Goal: Information Seeking & Learning: Check status

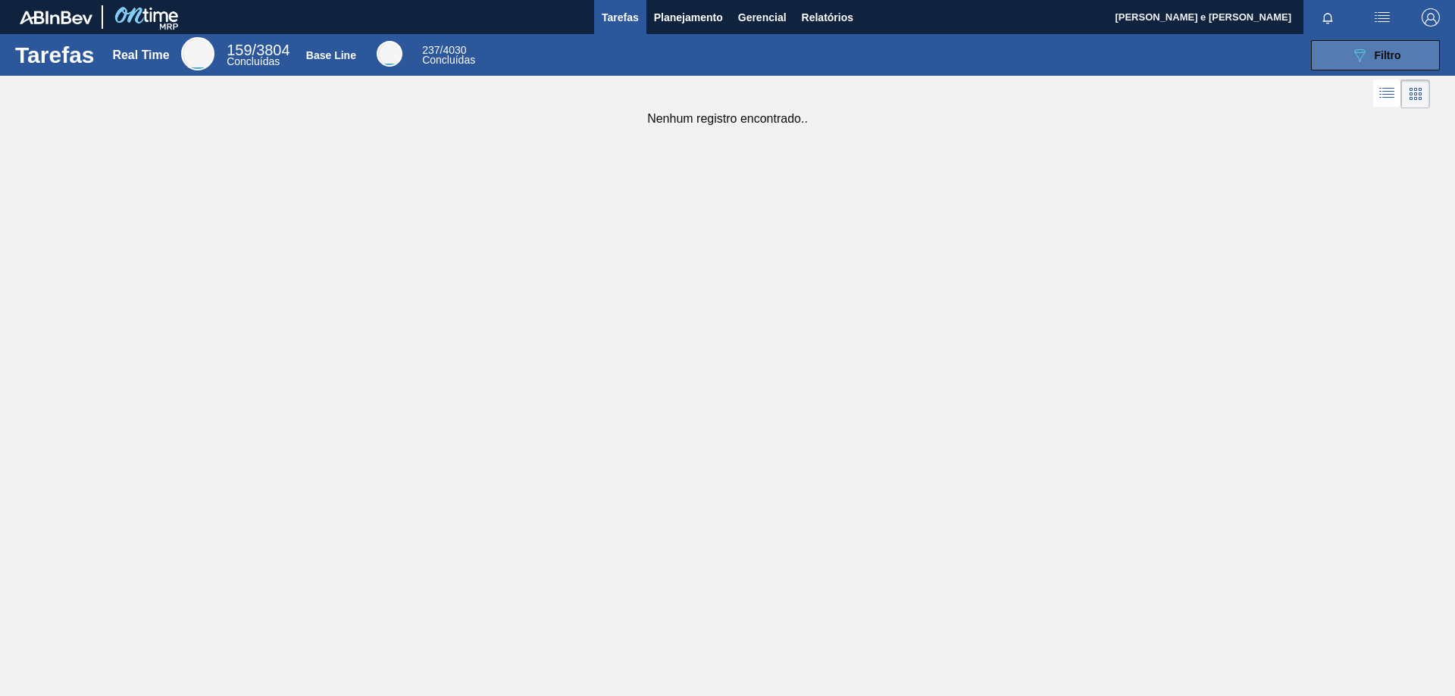
click at [1360, 49] on icon at bounding box center [1359, 55] width 11 height 13
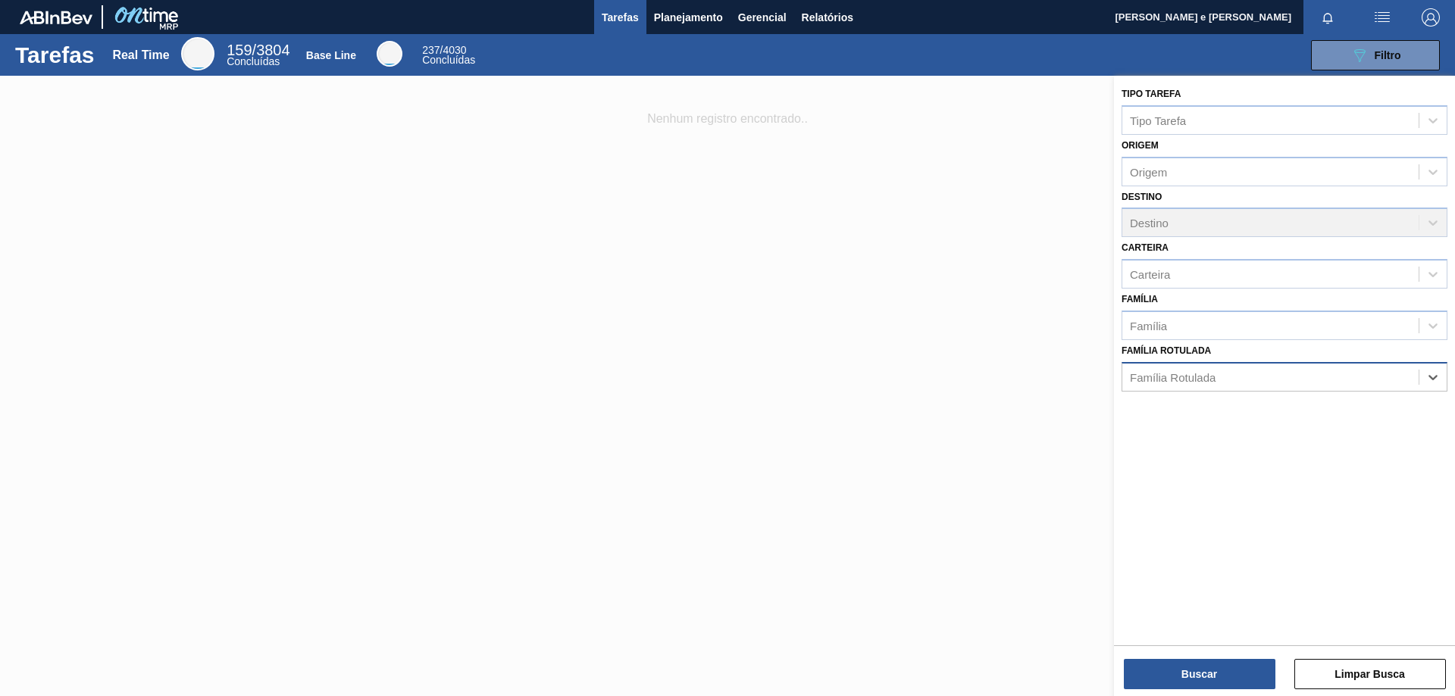
click at [1224, 375] on div "Família Rotulada" at bounding box center [1270, 377] width 296 height 22
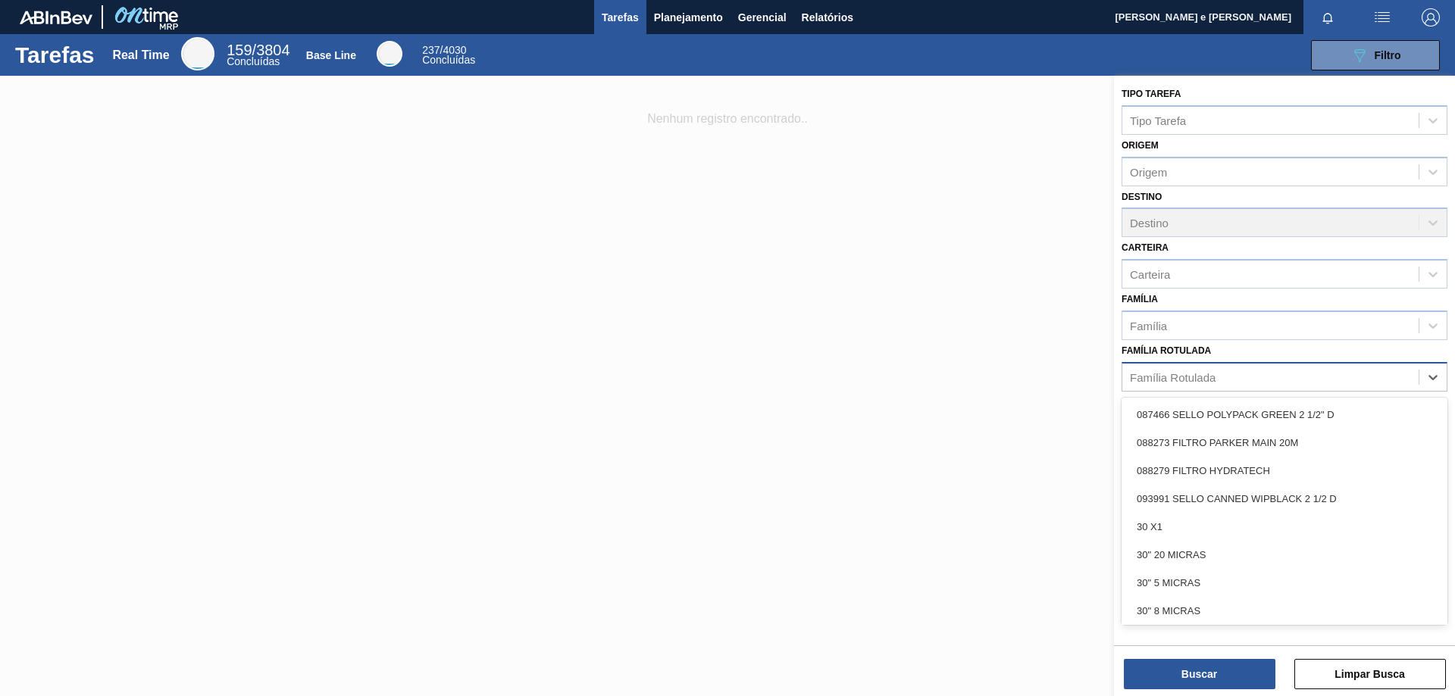
paste Rotulada "30012605"
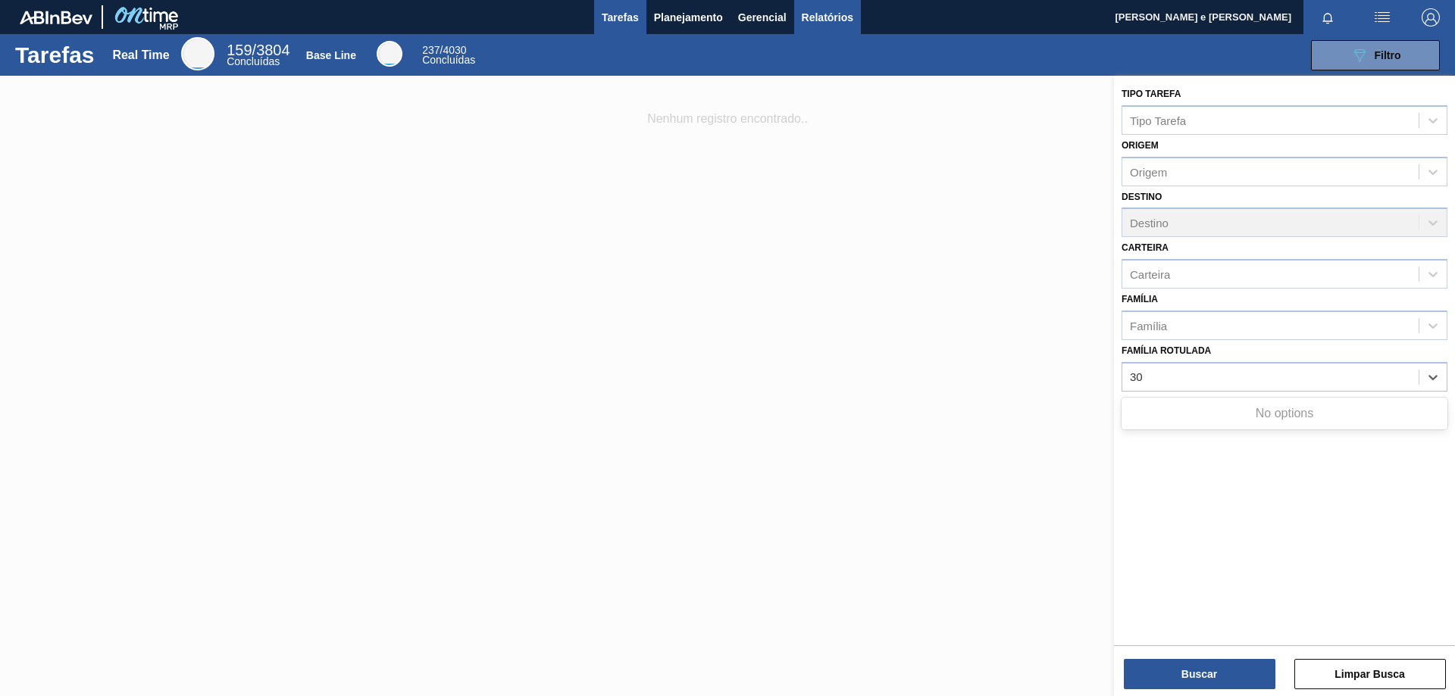
type Rotulada "3"
click at [1210, 384] on div "Família Rotulada" at bounding box center [1270, 377] width 296 height 22
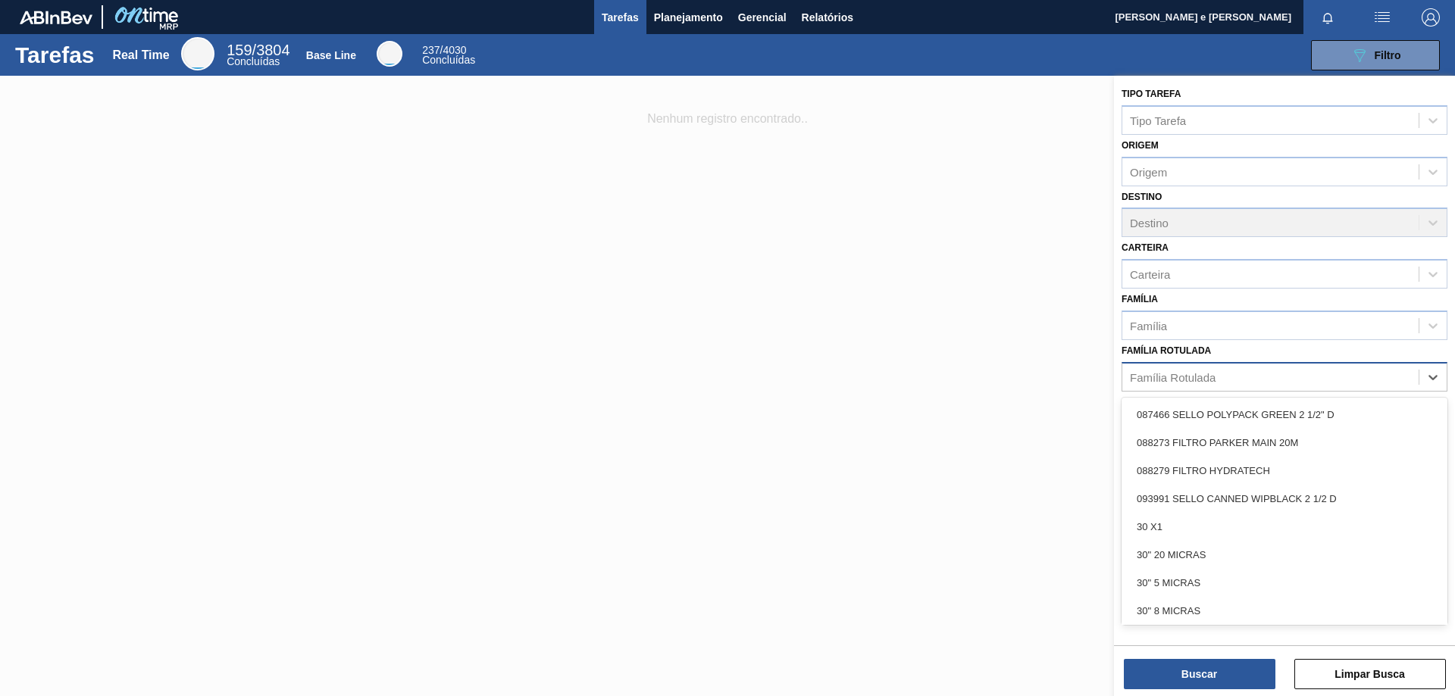
click at [1175, 374] on div "Família Rotulada" at bounding box center [1173, 377] width 86 height 13
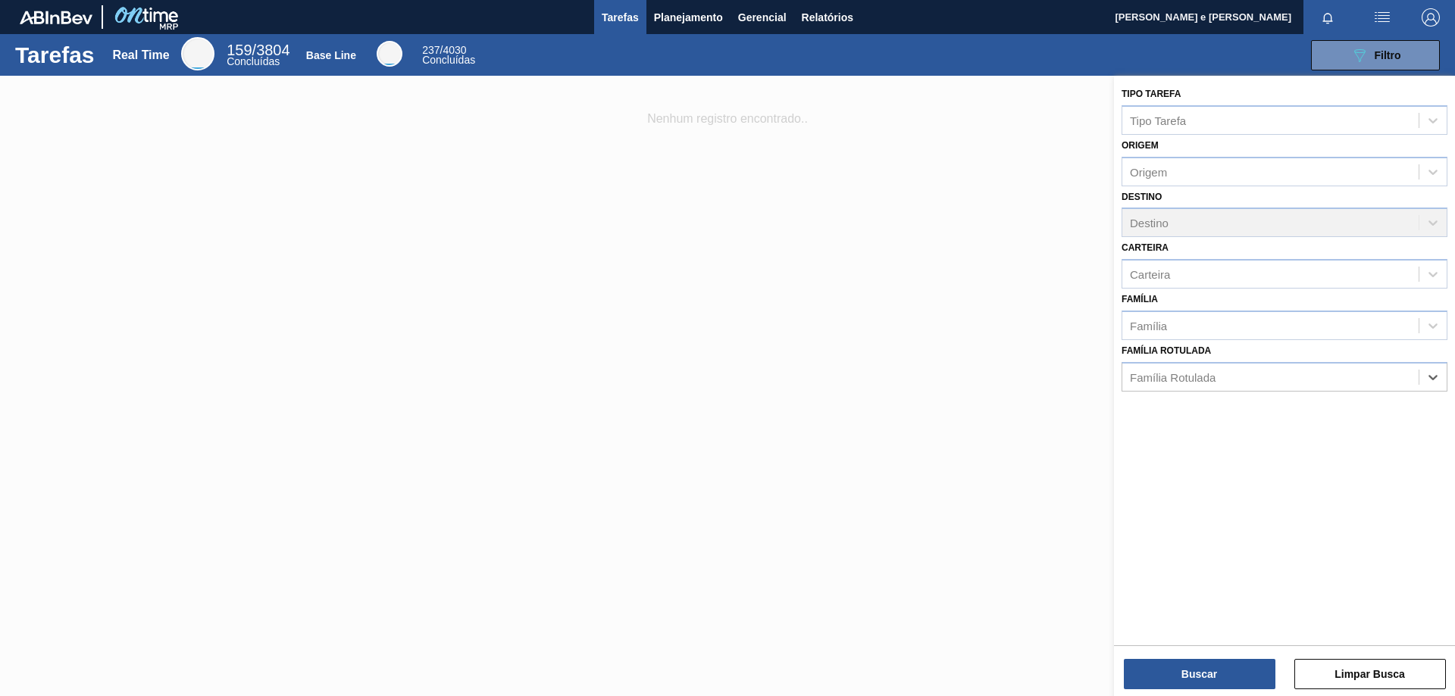
paste Rotulada "FILME C. 800X65 SK PM 269ML C15 429"
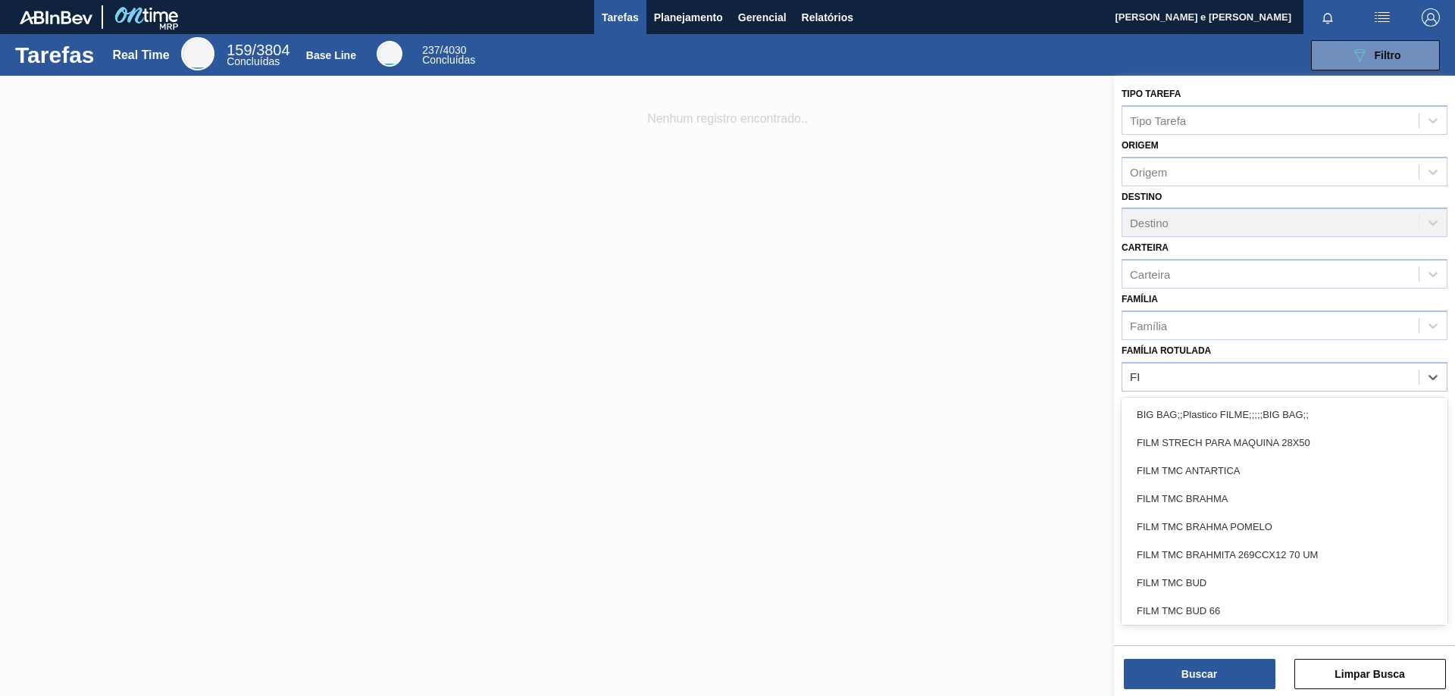
type Rotulada "F"
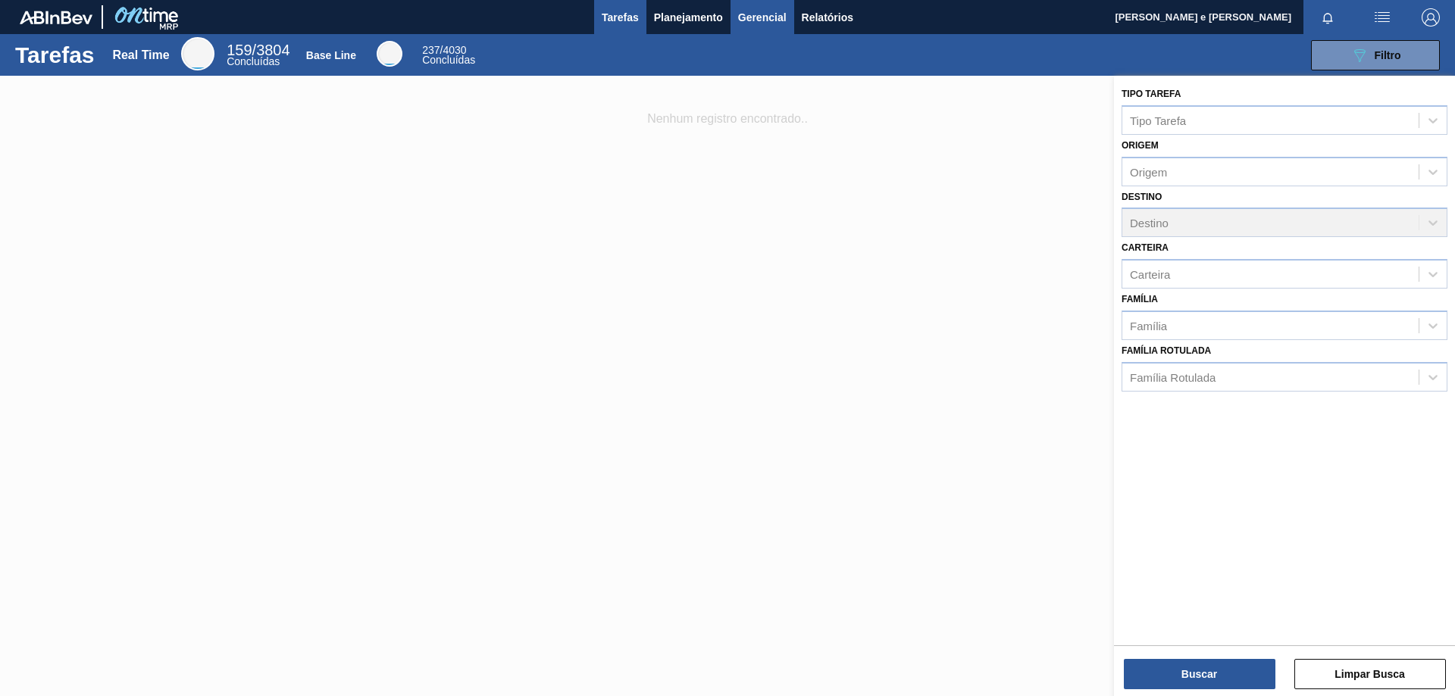
drag, startPoint x: 685, startPoint y: 371, endPoint x: 784, endPoint y: 10, distance: 374.1
click at [686, 367] on div at bounding box center [727, 424] width 1455 height 696
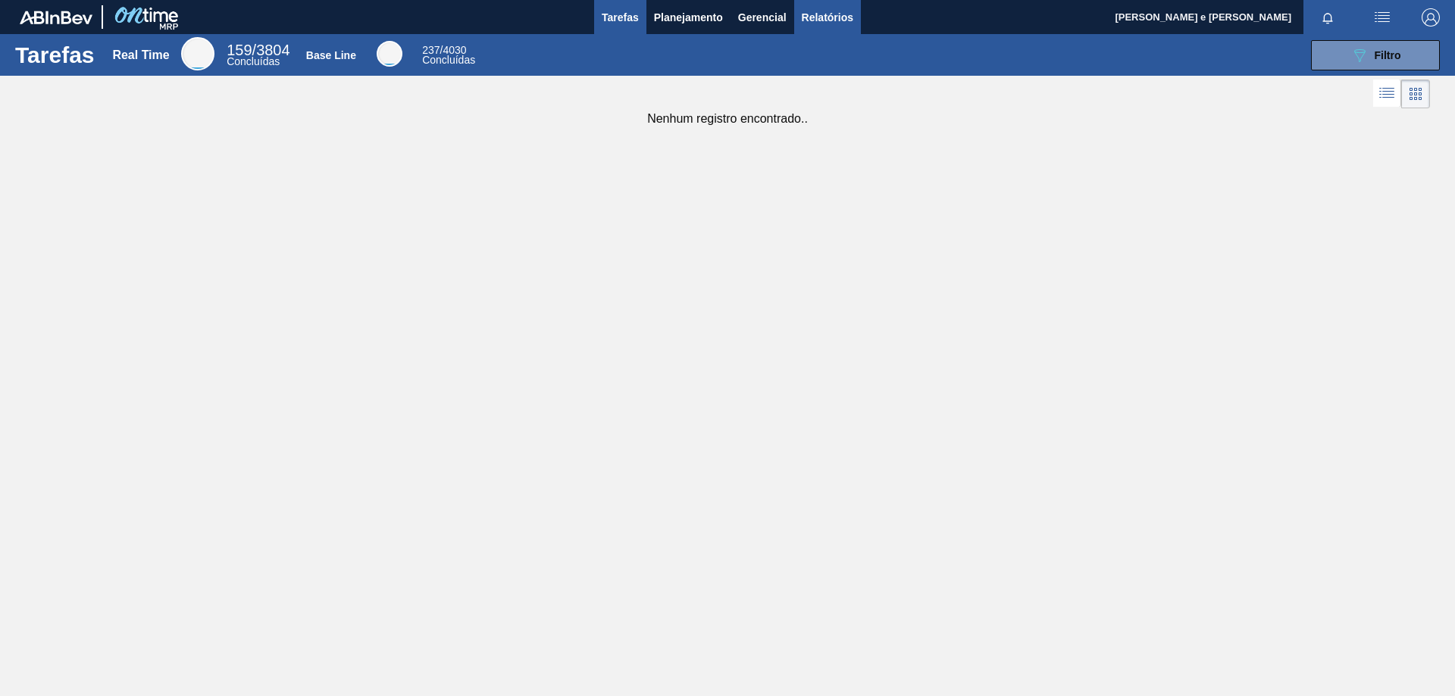
click at [819, 20] on span "Relatórios" at bounding box center [828, 17] width 52 height 18
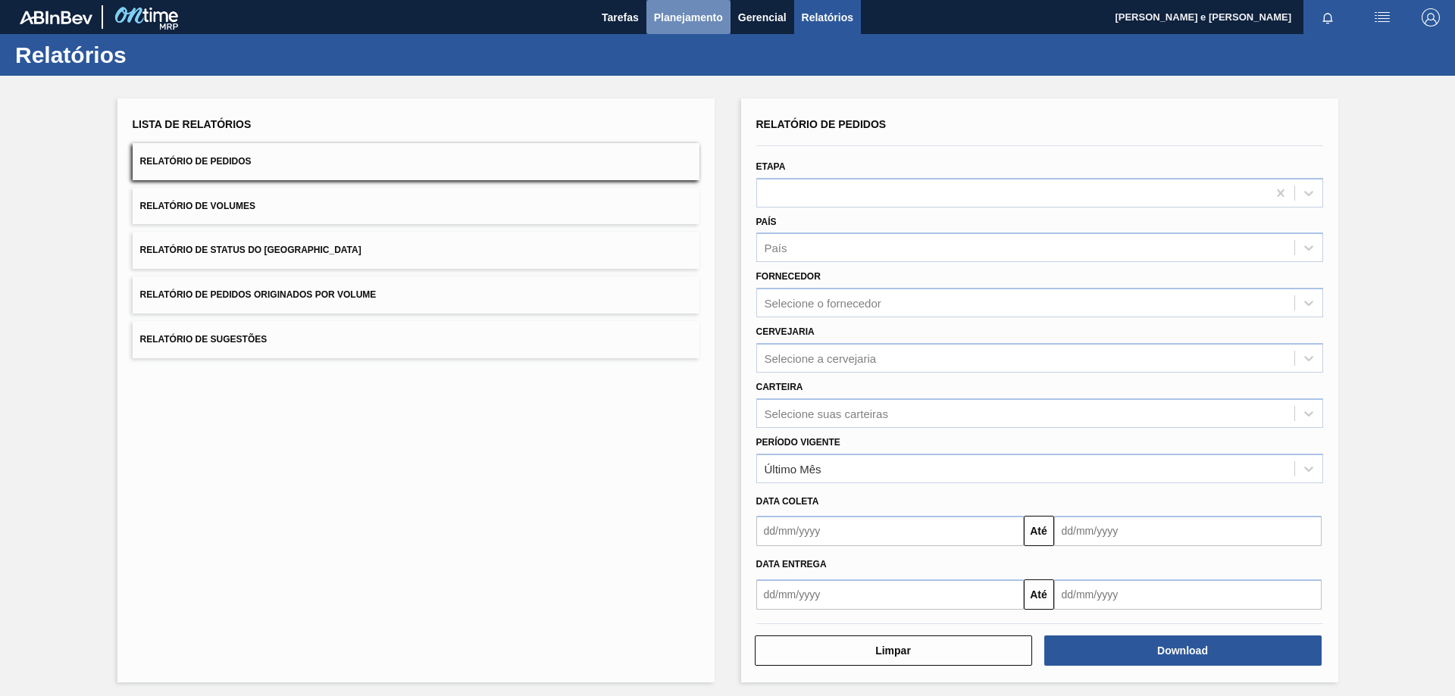
click at [692, 11] on span "Planejamento" at bounding box center [688, 17] width 69 height 18
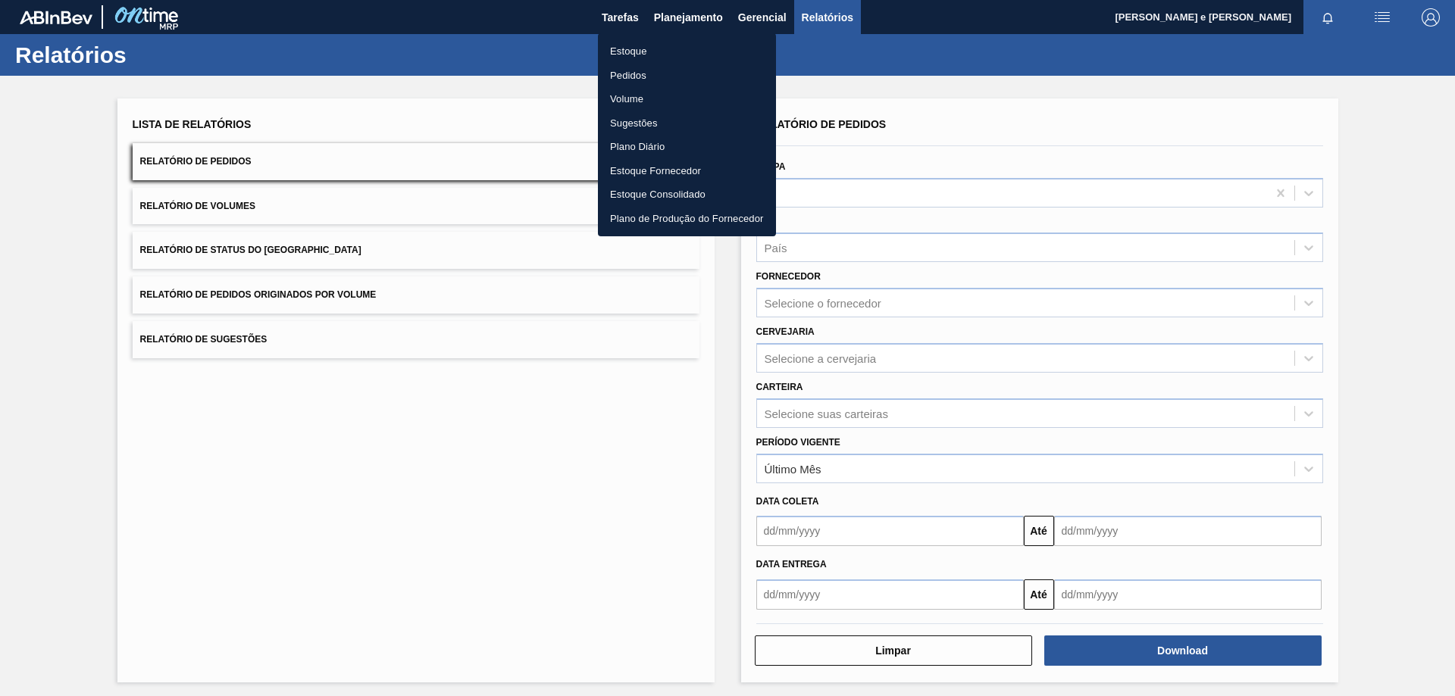
click at [630, 73] on li "Pedidos" at bounding box center [687, 76] width 178 height 24
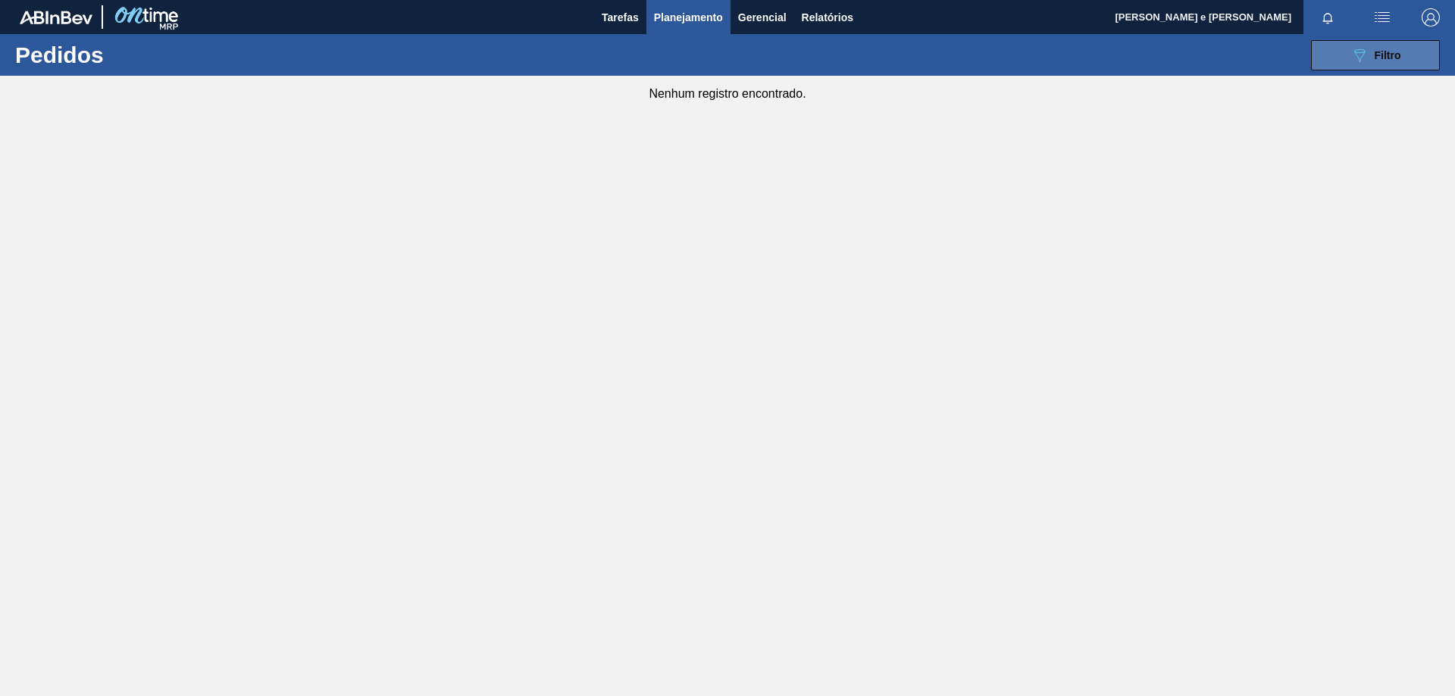
click at [1331, 58] on button "089F7B8B-B2A5-4AFE-B5C0-19BA573D28AC Filtro" at bounding box center [1375, 55] width 129 height 30
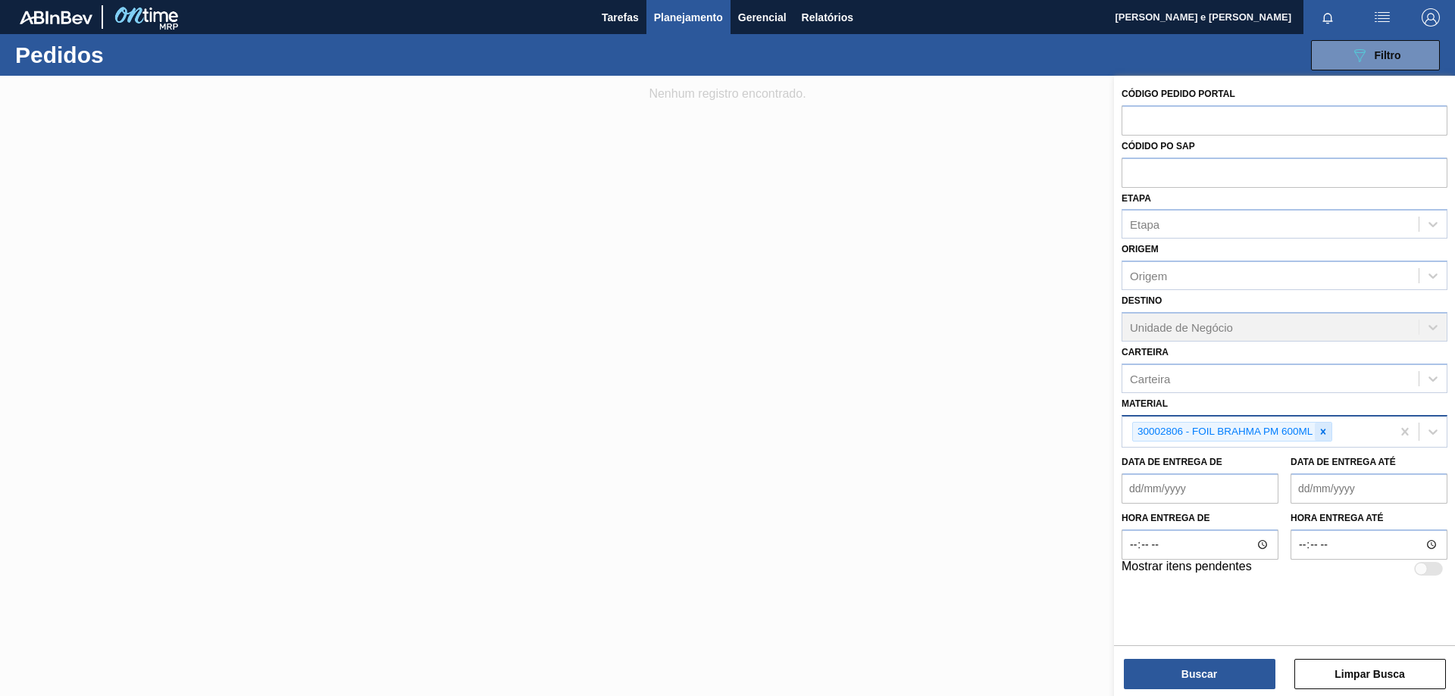
click at [1325, 433] on icon at bounding box center [1323, 431] width 5 height 5
click at [1282, 430] on div "Material" at bounding box center [1270, 430] width 296 height 22
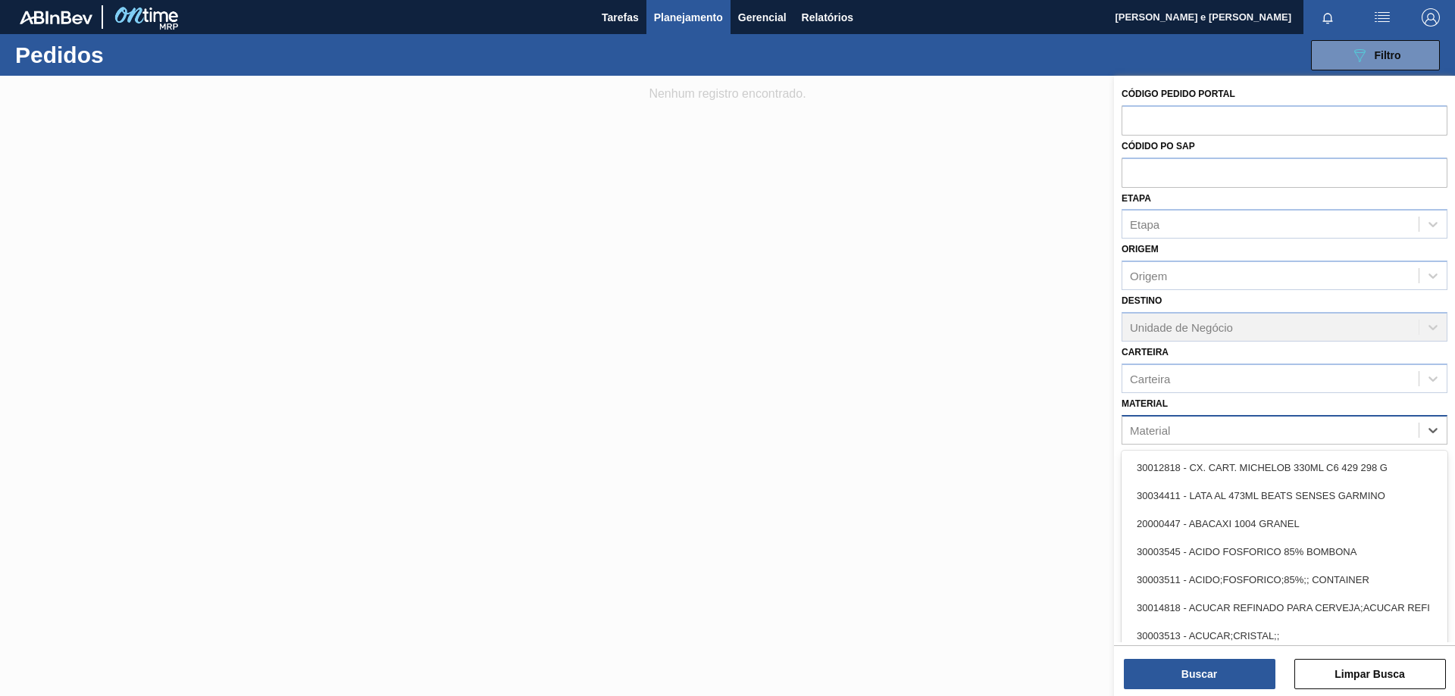
paste input "30012605"
type input "30012605"
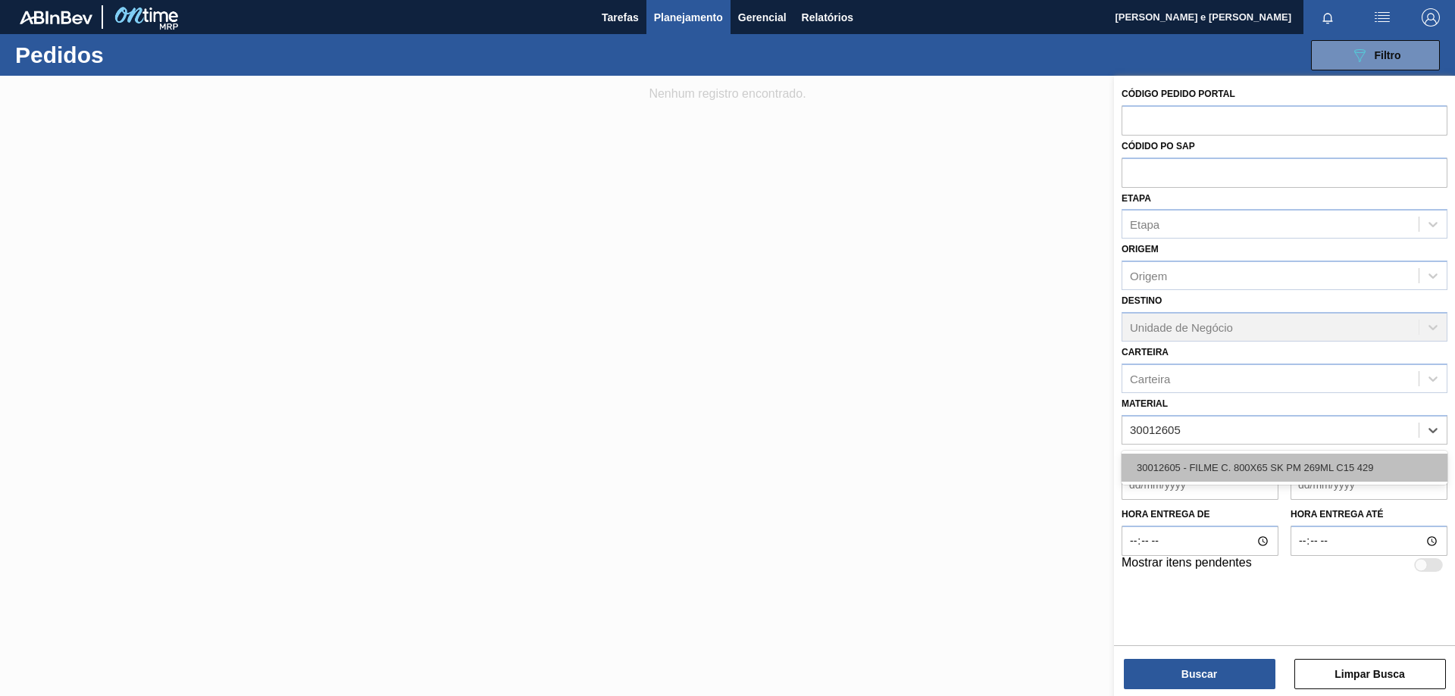
click at [1178, 464] on div "30012605 - FILME C. 800X65 SK PM 269ML C15 429" at bounding box center [1284, 468] width 326 height 28
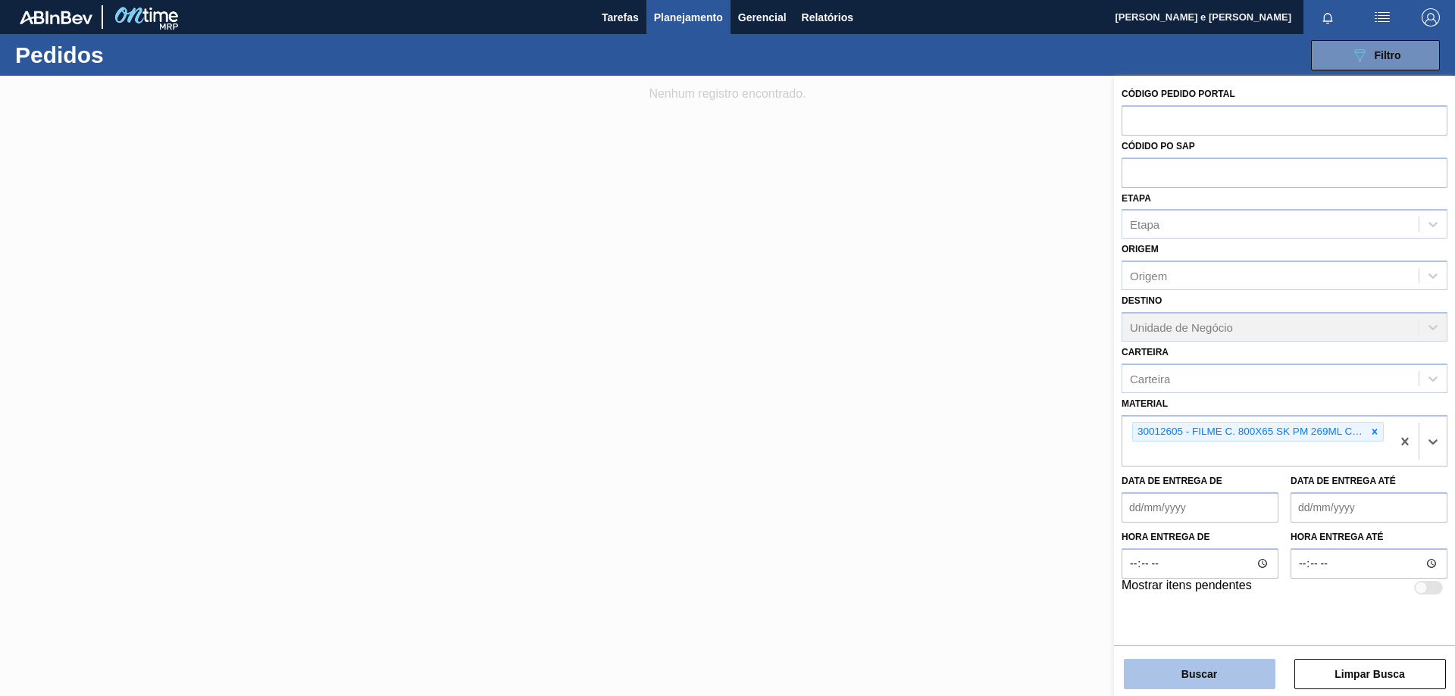
click at [1221, 673] on button "Buscar" at bounding box center [1200, 674] width 152 height 30
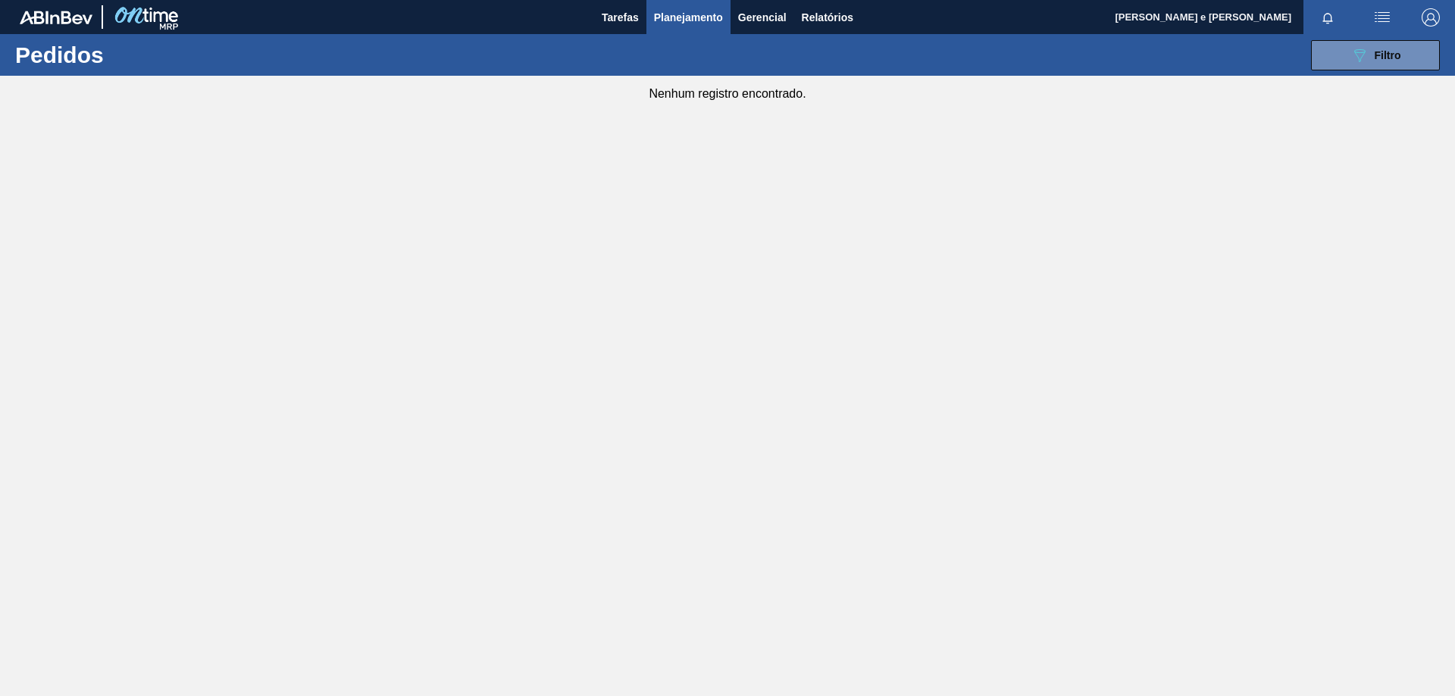
click at [718, 15] on span "Planejamento" at bounding box center [688, 17] width 69 height 18
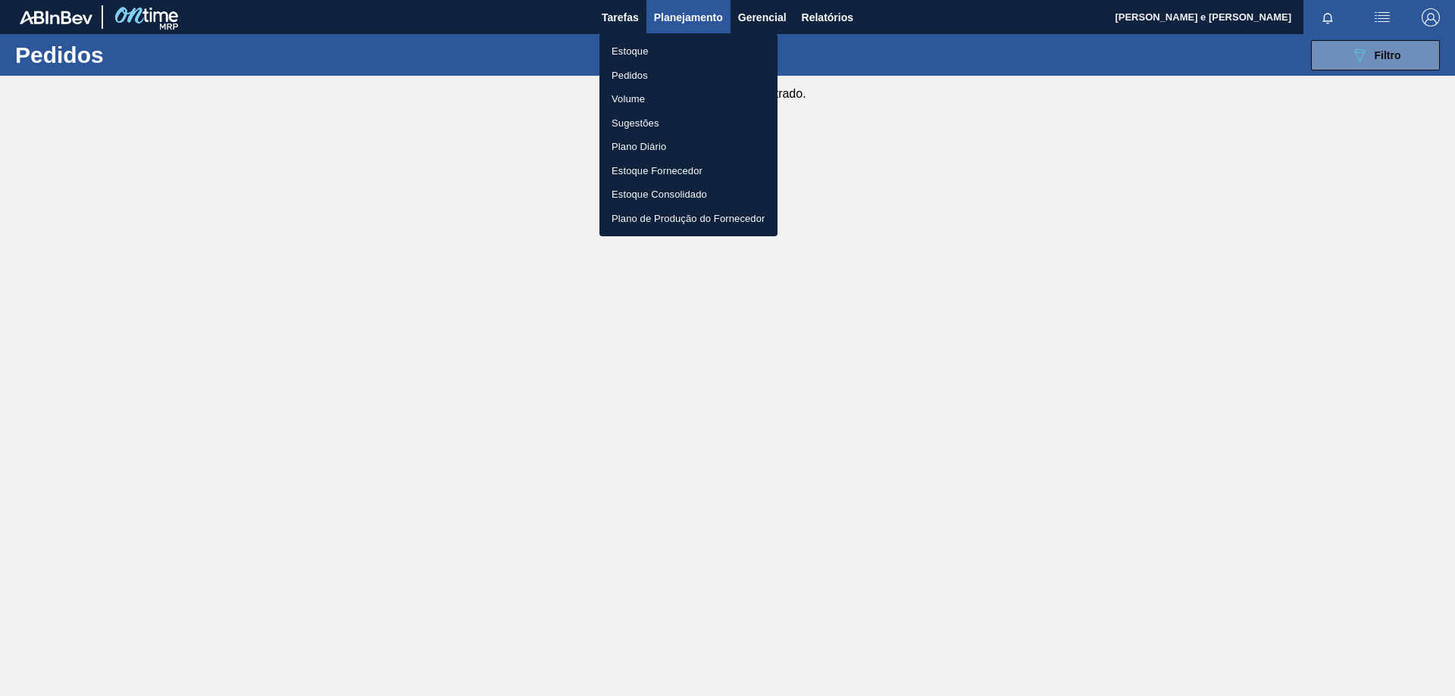
click at [658, 43] on li "Estoque" at bounding box center [688, 51] width 178 height 24
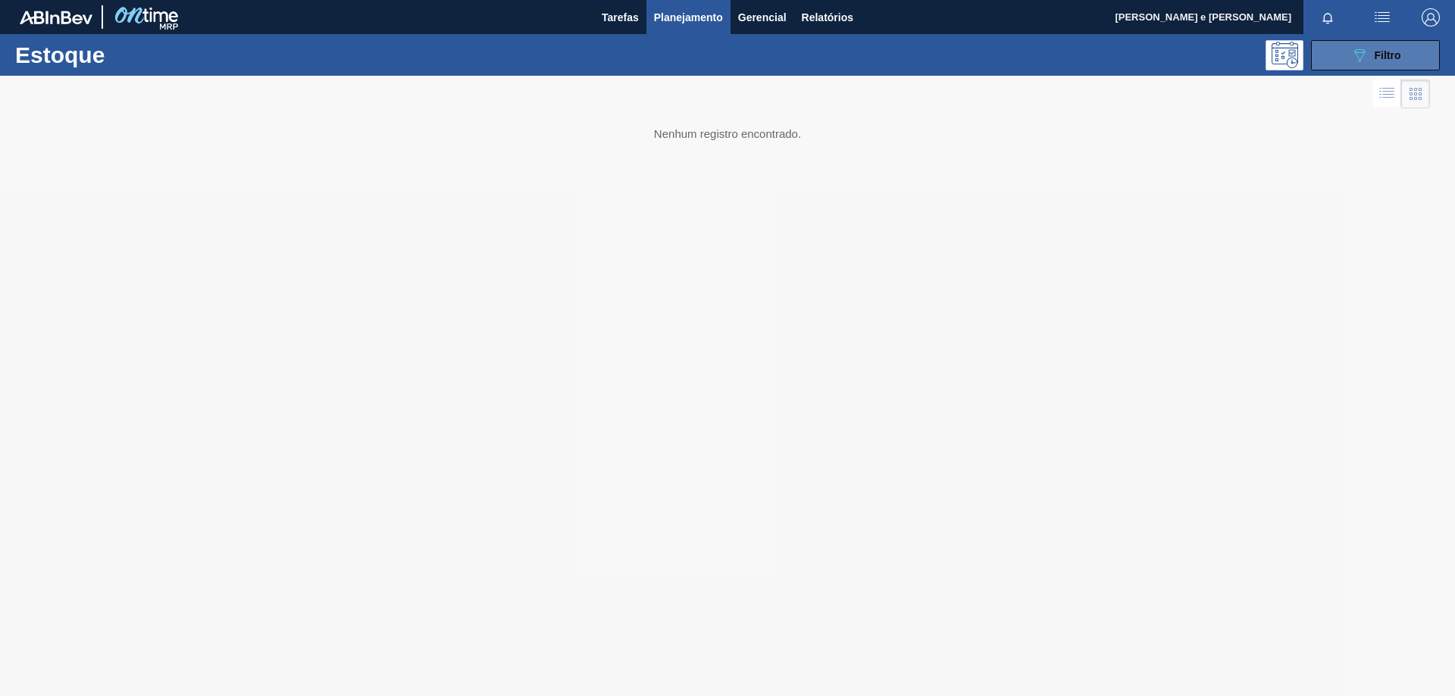
click at [1379, 61] on span "Filtro" at bounding box center [1388, 55] width 27 height 12
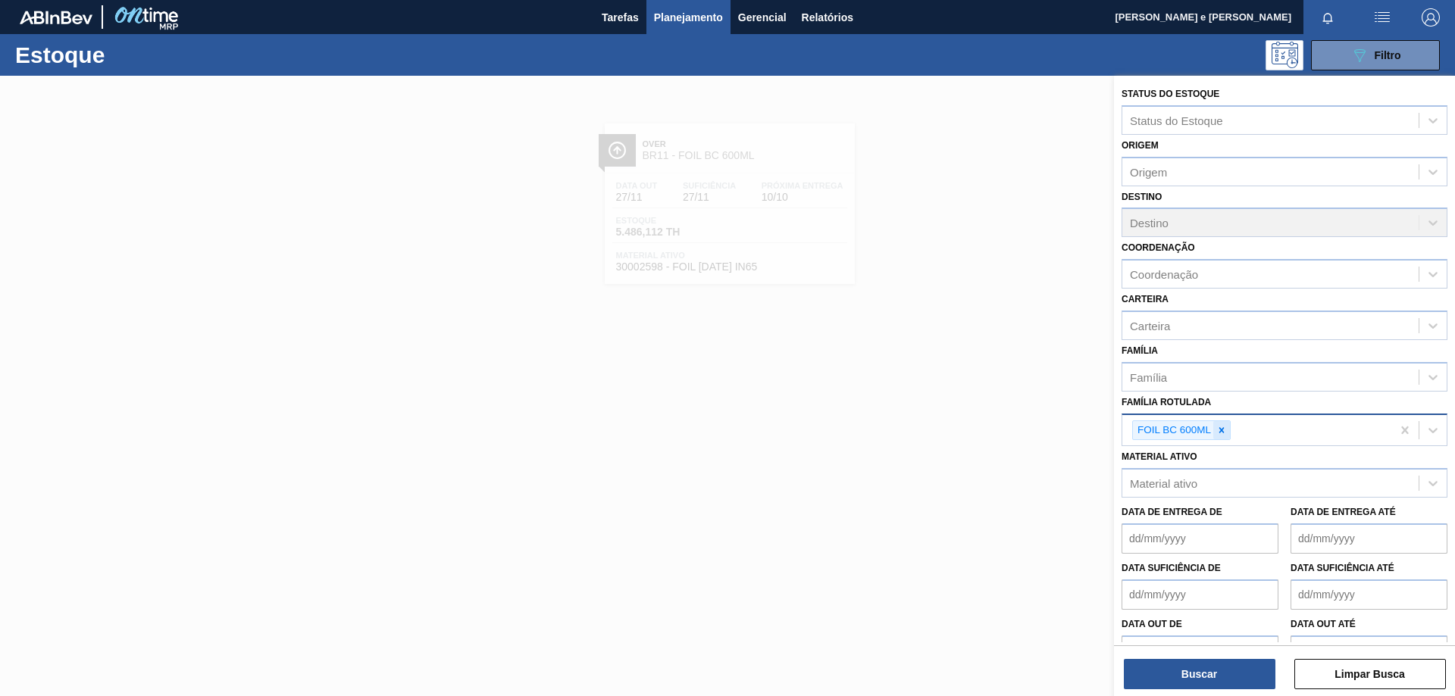
click at [1220, 431] on icon at bounding box center [1221, 430] width 11 height 11
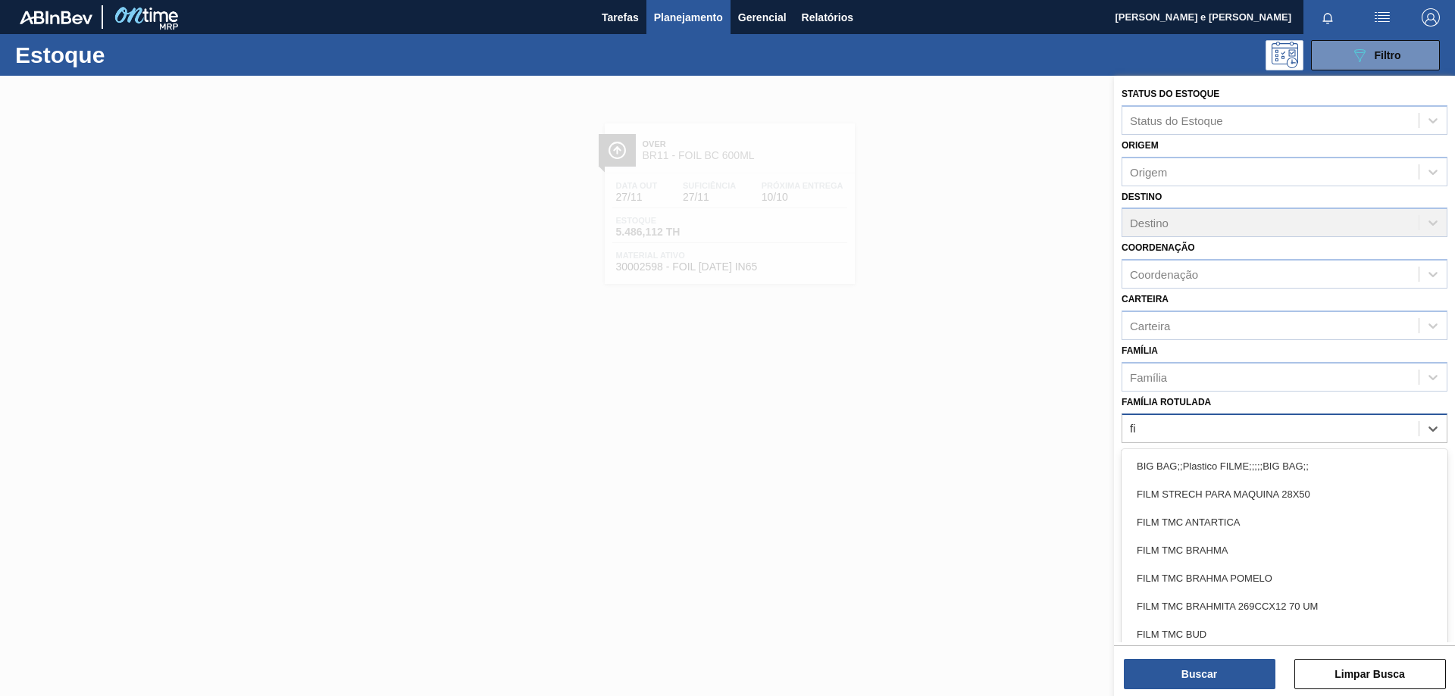
type Rotulada "f"
type Rotulada "F"
click at [1149, 382] on div "Família" at bounding box center [1148, 377] width 37 height 13
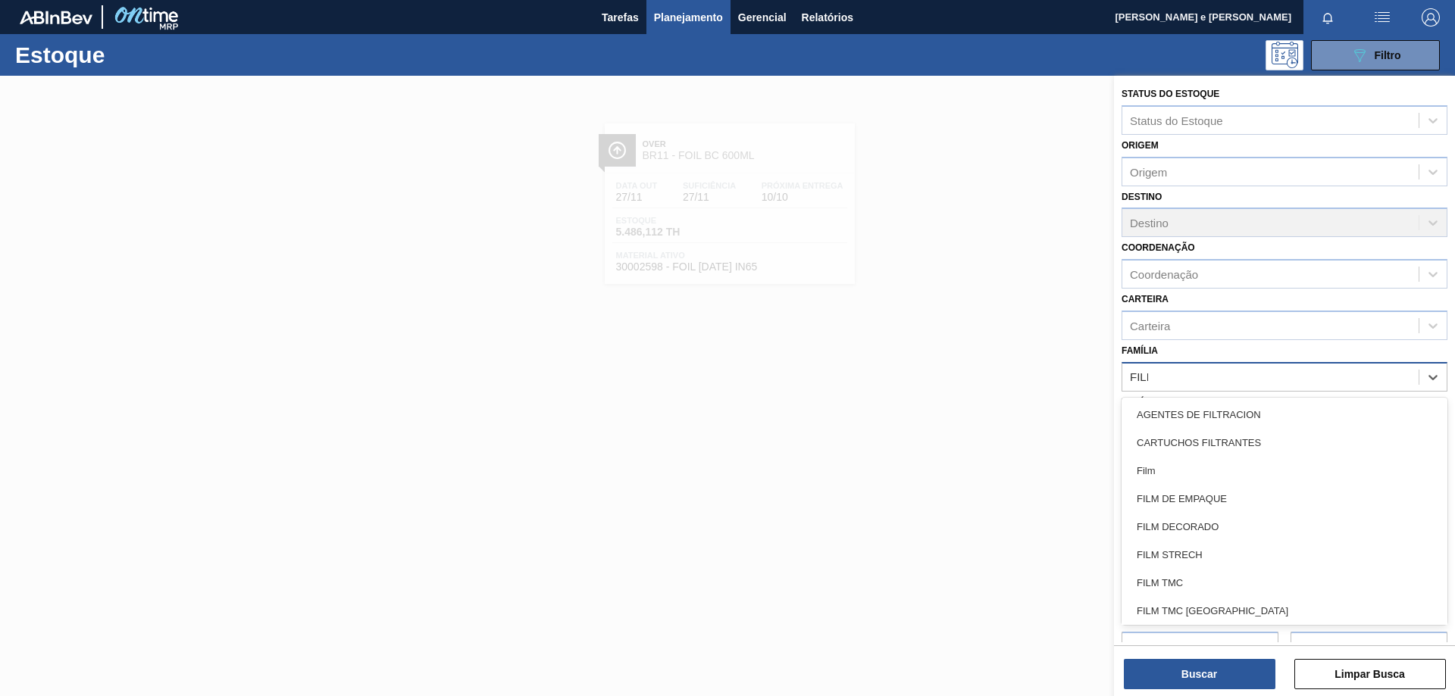
type input "FILME"
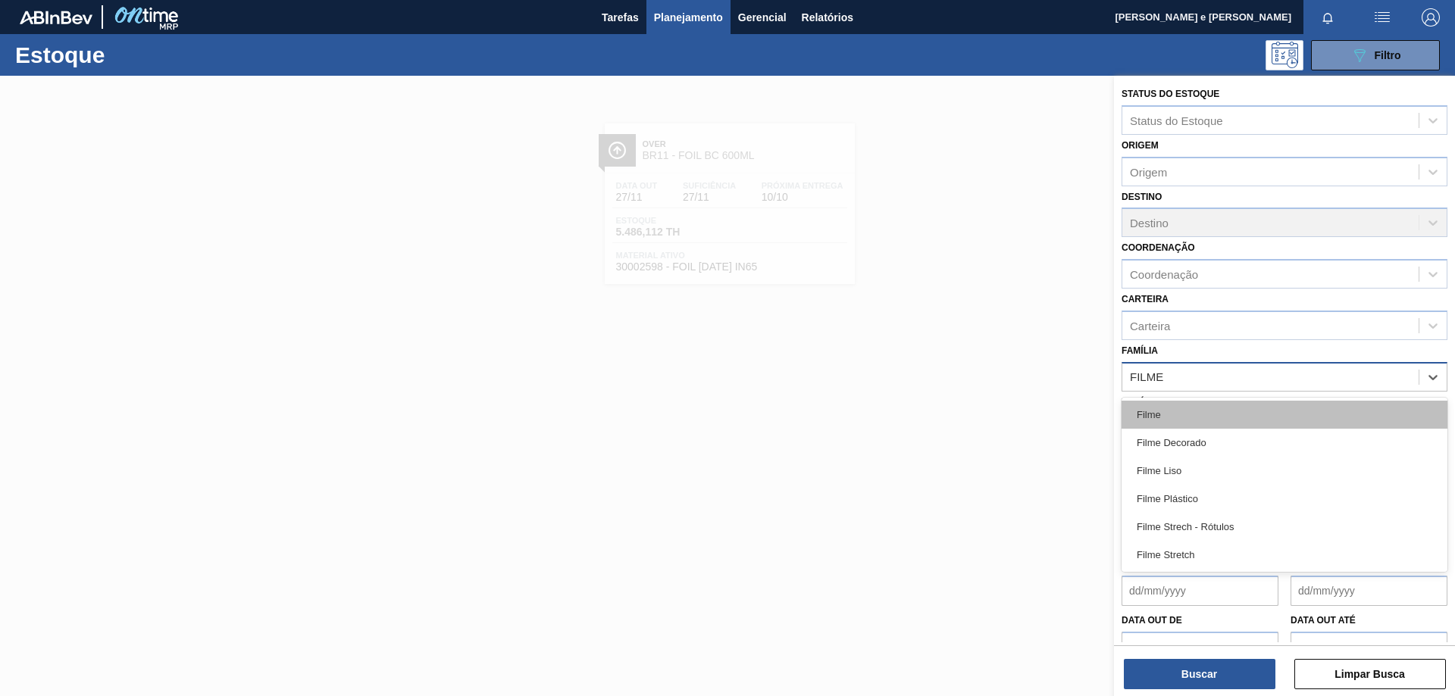
click at [1154, 411] on div "Filme" at bounding box center [1284, 415] width 326 height 28
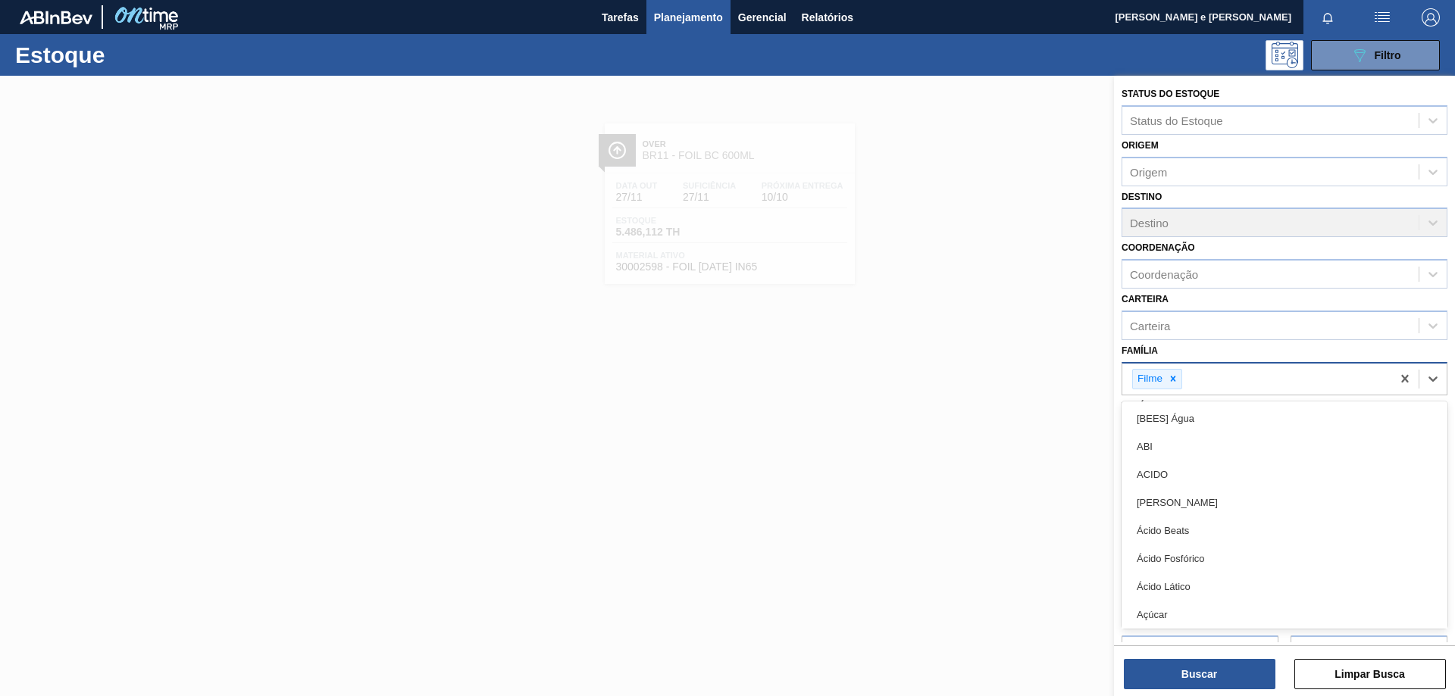
click at [1201, 380] on div "Filme" at bounding box center [1256, 379] width 269 height 31
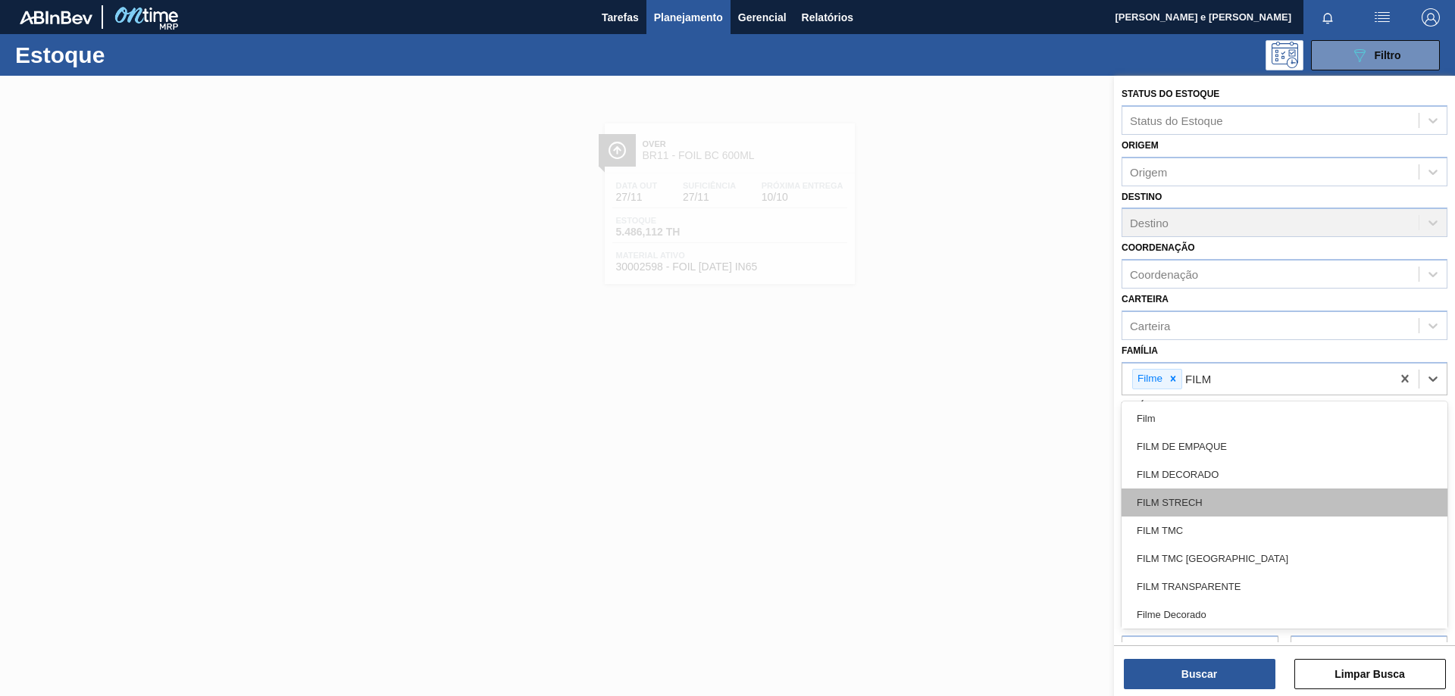
type input "FILME"
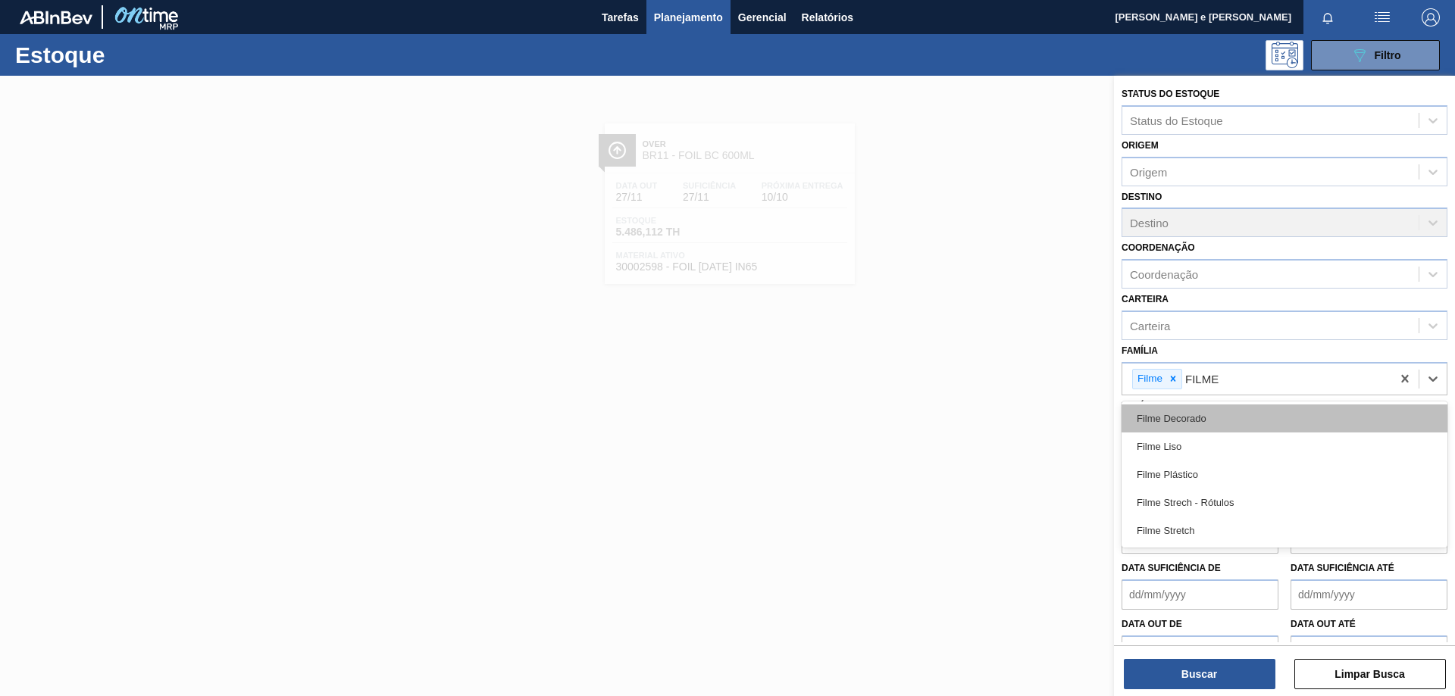
click at [1178, 420] on div "Filme Decorado" at bounding box center [1284, 419] width 326 height 28
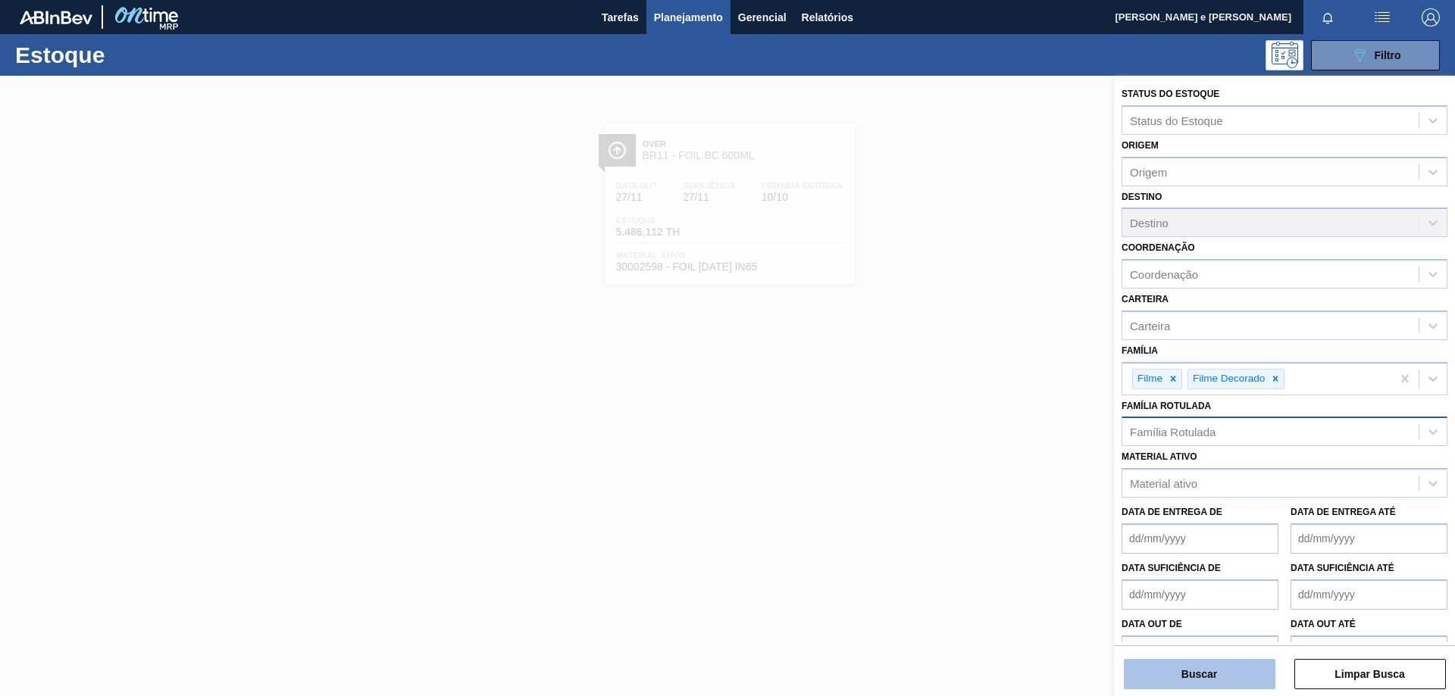
click at [1199, 683] on button "Buscar" at bounding box center [1200, 674] width 152 height 30
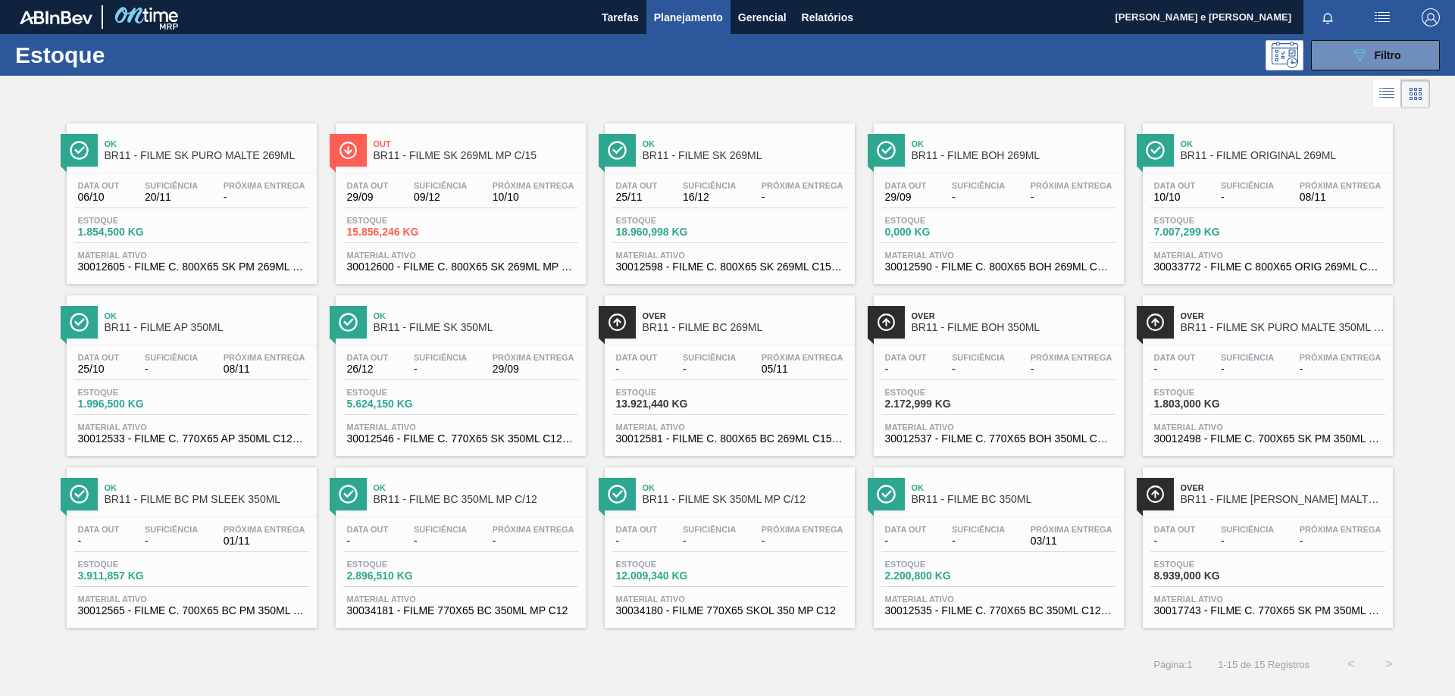
click at [167, 152] on span "BR11 - FILME SK PURO MALTE 269ML" at bounding box center [207, 155] width 205 height 11
